Goal: Find specific page/section: Find specific page/section

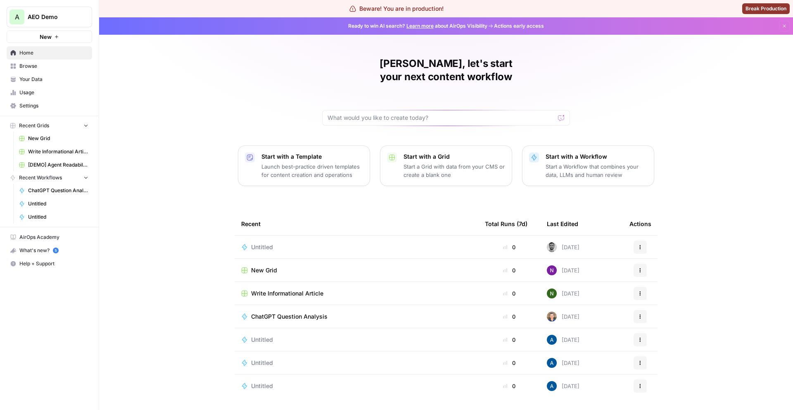
click at [57, 21] on button "A AEO Demo" at bounding box center [50, 17] width 86 height 21
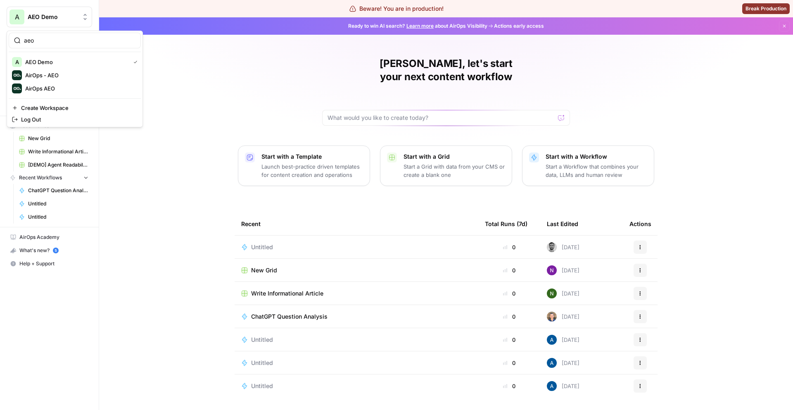
type input "aeo"
click button "AirOps - AEO" at bounding box center [75, 75] width 132 height 13
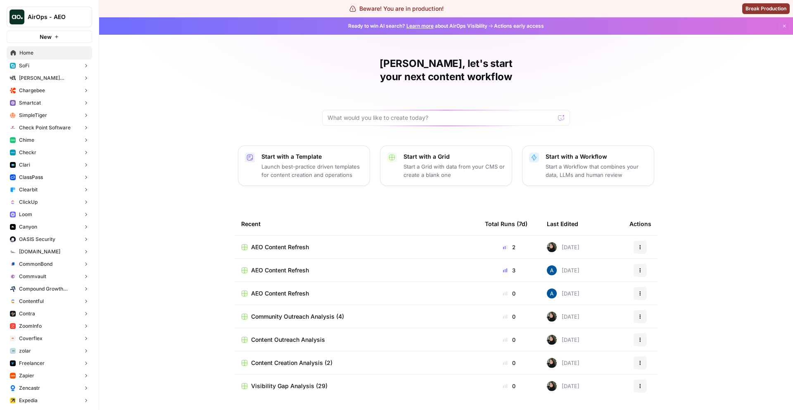
click at [51, 143] on button "Chime" at bounding box center [50, 140] width 86 height 12
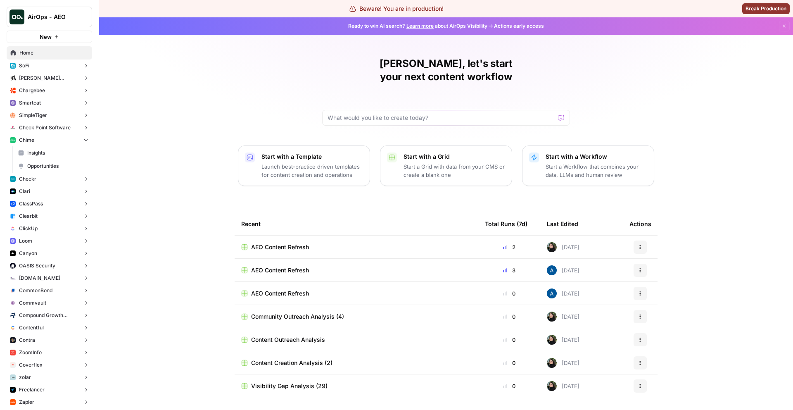
click at [46, 163] on span "Opportunities" at bounding box center [57, 165] width 61 height 7
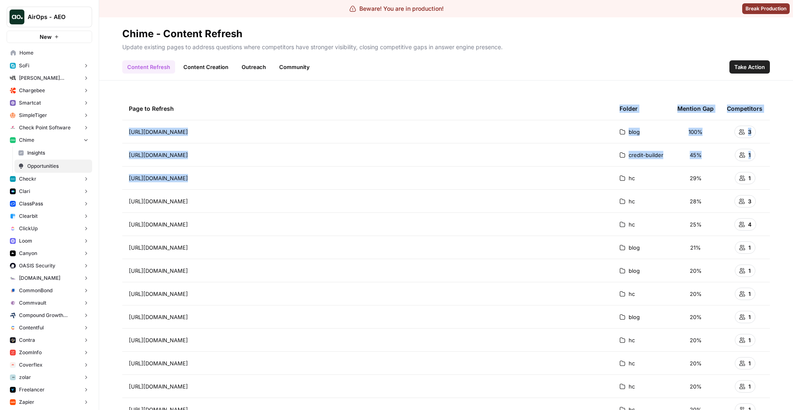
drag, startPoint x: 616, startPoint y: 104, endPoint x: 620, endPoint y: 183, distance: 79.8
click at [620, 183] on table "Page to Refresh Folder Mention Gap Competitors [URL][DOMAIN_NAME] blog 100% 3 […" at bounding box center [446, 270] width 648 height 347
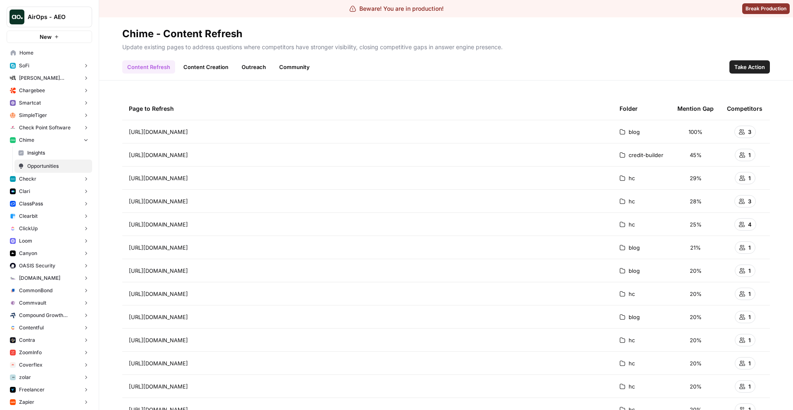
click at [630, 119] on div "Folder" at bounding box center [629, 108] width 18 height 23
drag, startPoint x: 618, startPoint y: 109, endPoint x: 657, endPoint y: 109, distance: 39.3
click at [657, 109] on th "Folder" at bounding box center [642, 108] width 58 height 23
